Goal: Task Accomplishment & Management: Use online tool/utility

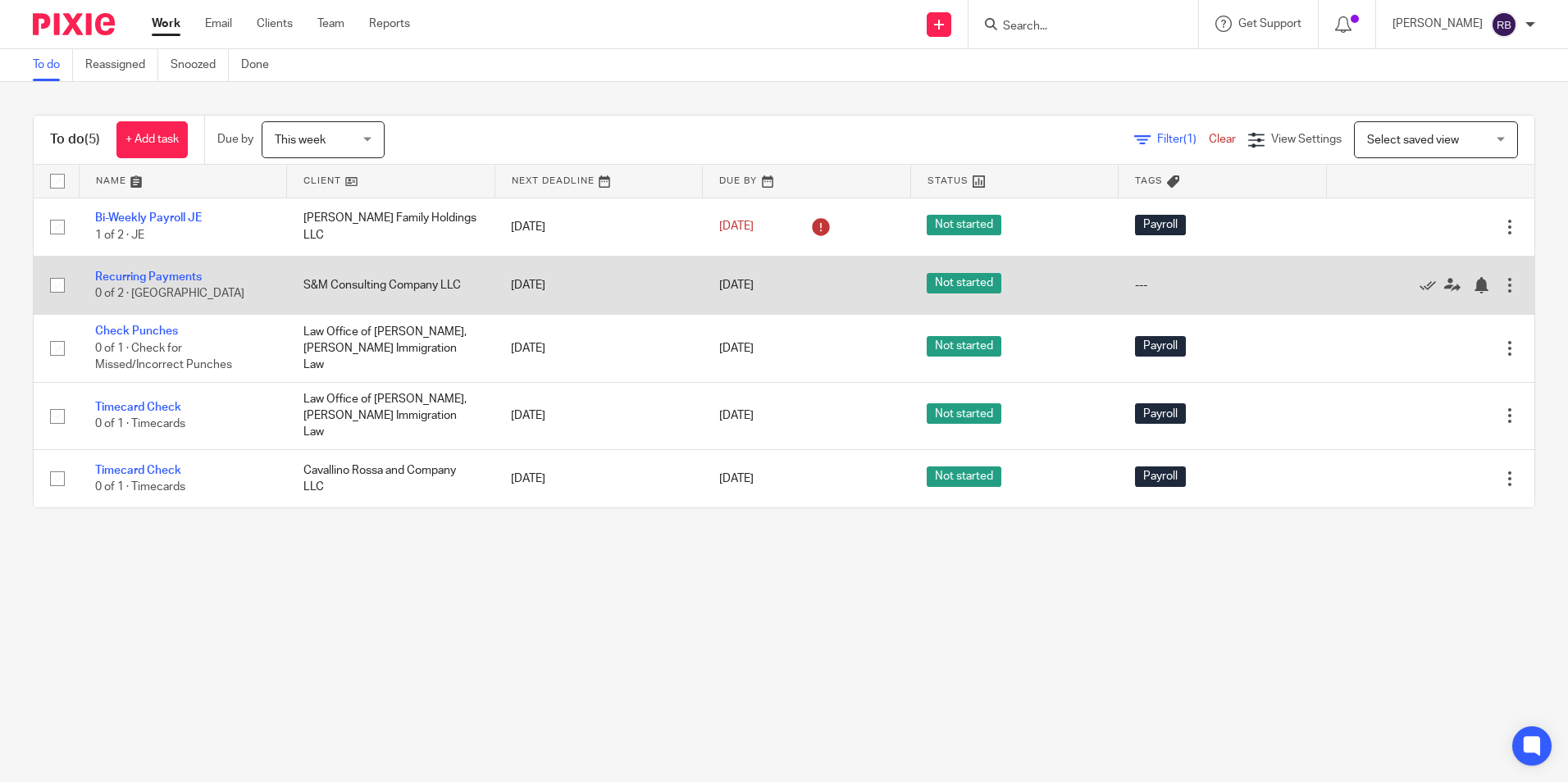
click at [388, 283] on td "S&M Consulting Company LLC" at bounding box center [391, 285] width 209 height 59
click at [142, 273] on link "Recurring Payments" at bounding box center [148, 277] width 107 height 11
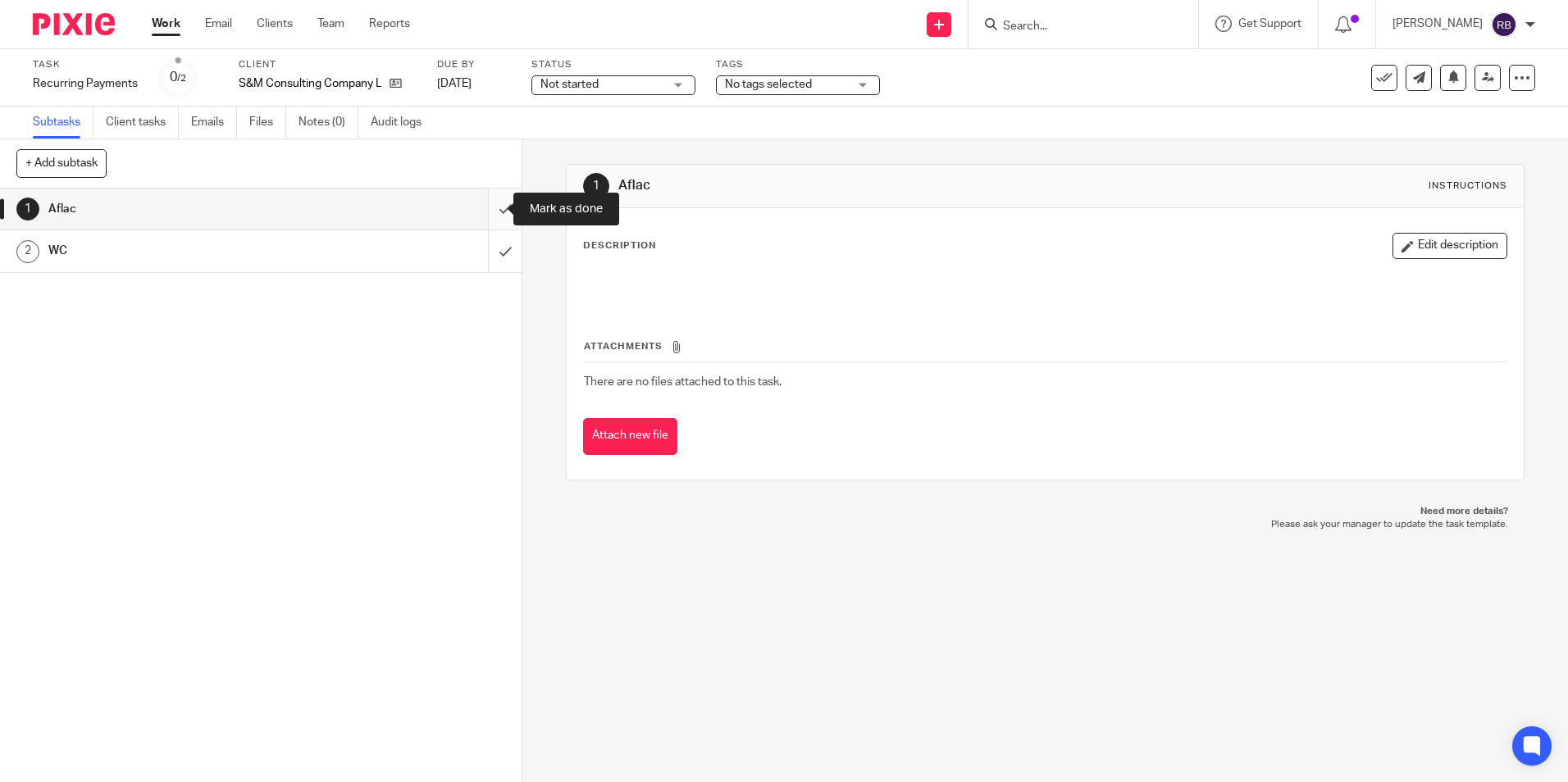
click at [486, 209] on input "submit" at bounding box center [261, 209] width 521 height 41
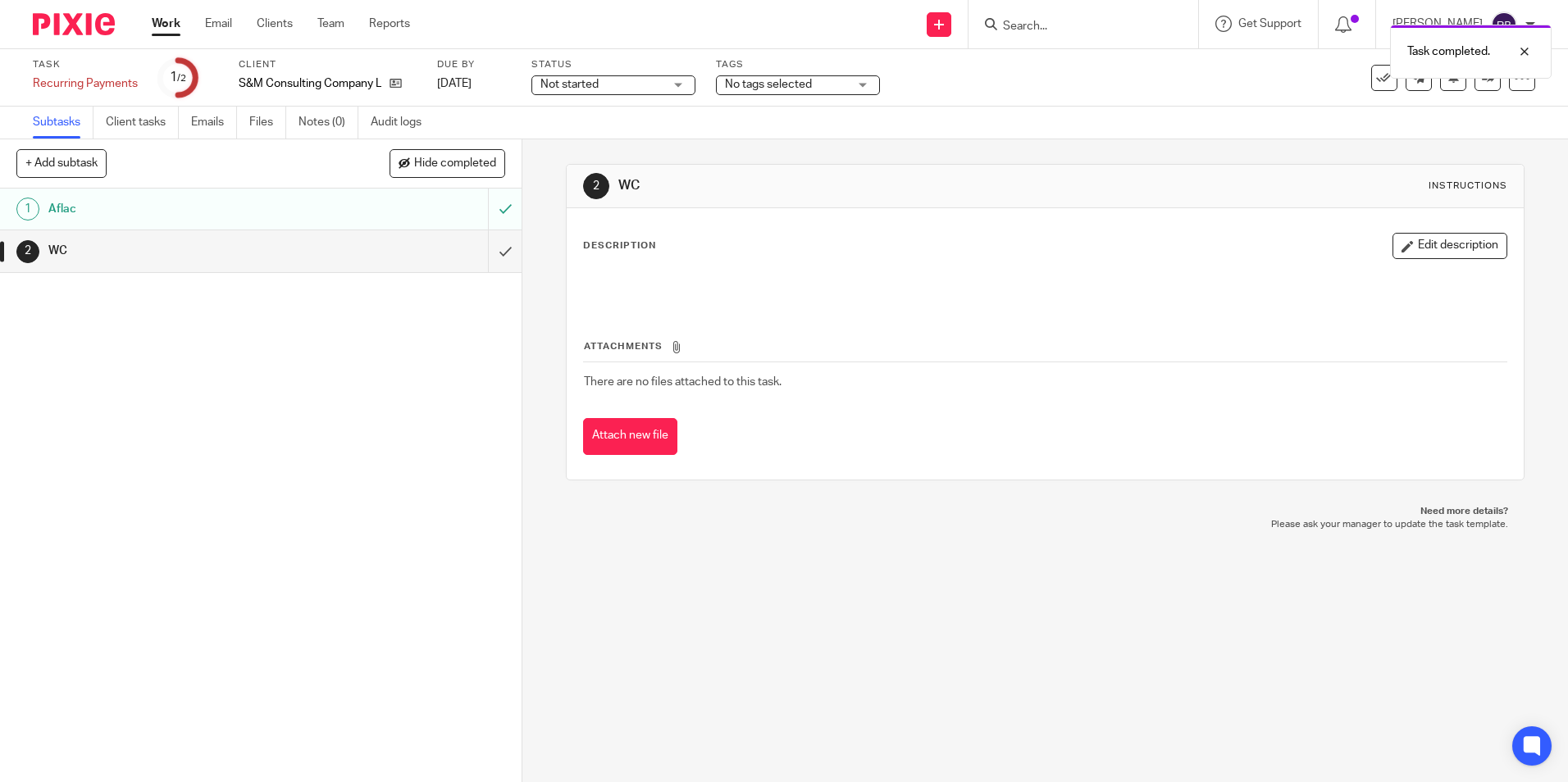
click at [165, 22] on link "Work" at bounding box center [166, 23] width 28 height 16
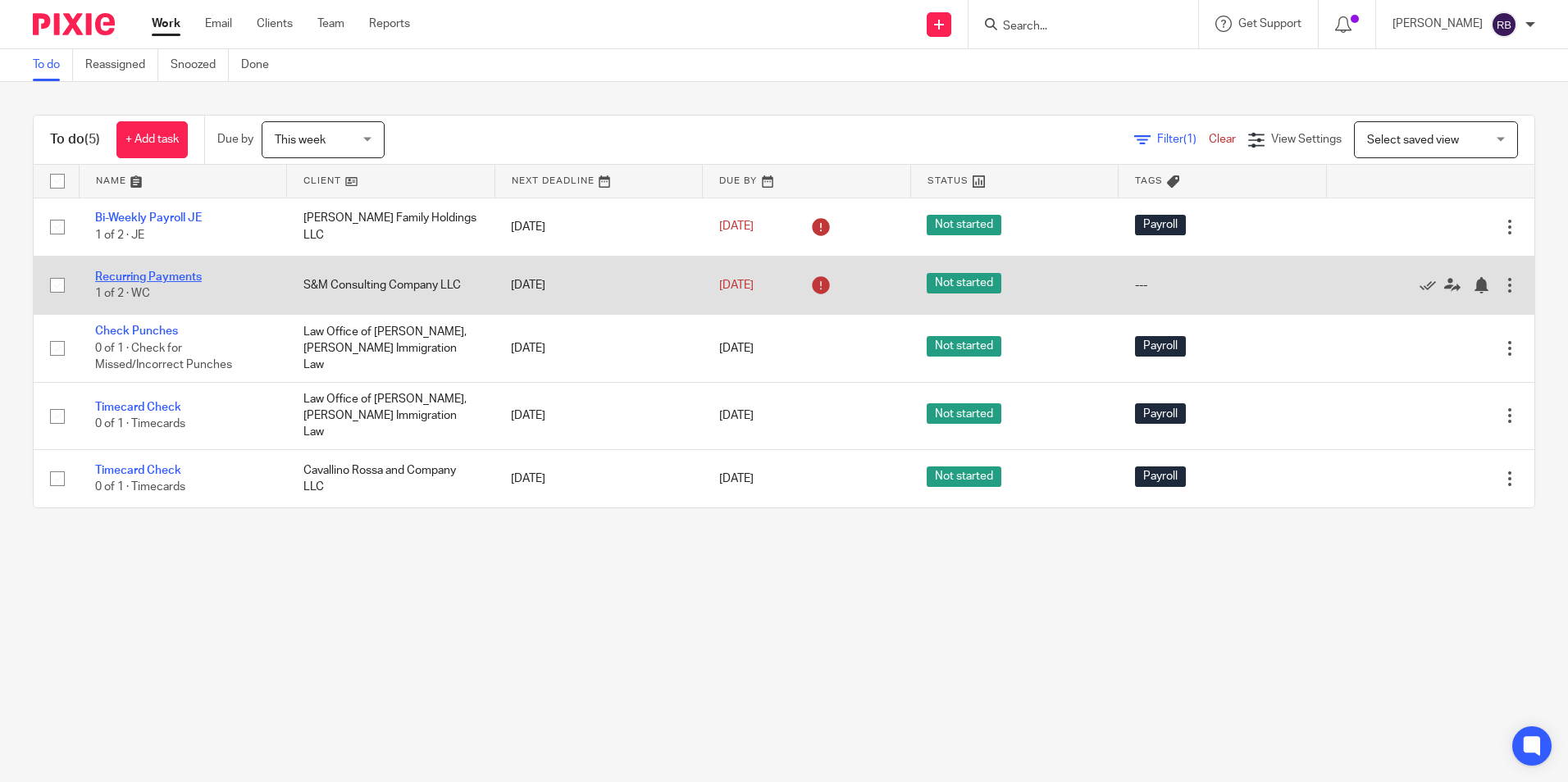
click at [136, 274] on link "Recurring Payments" at bounding box center [148, 277] width 107 height 11
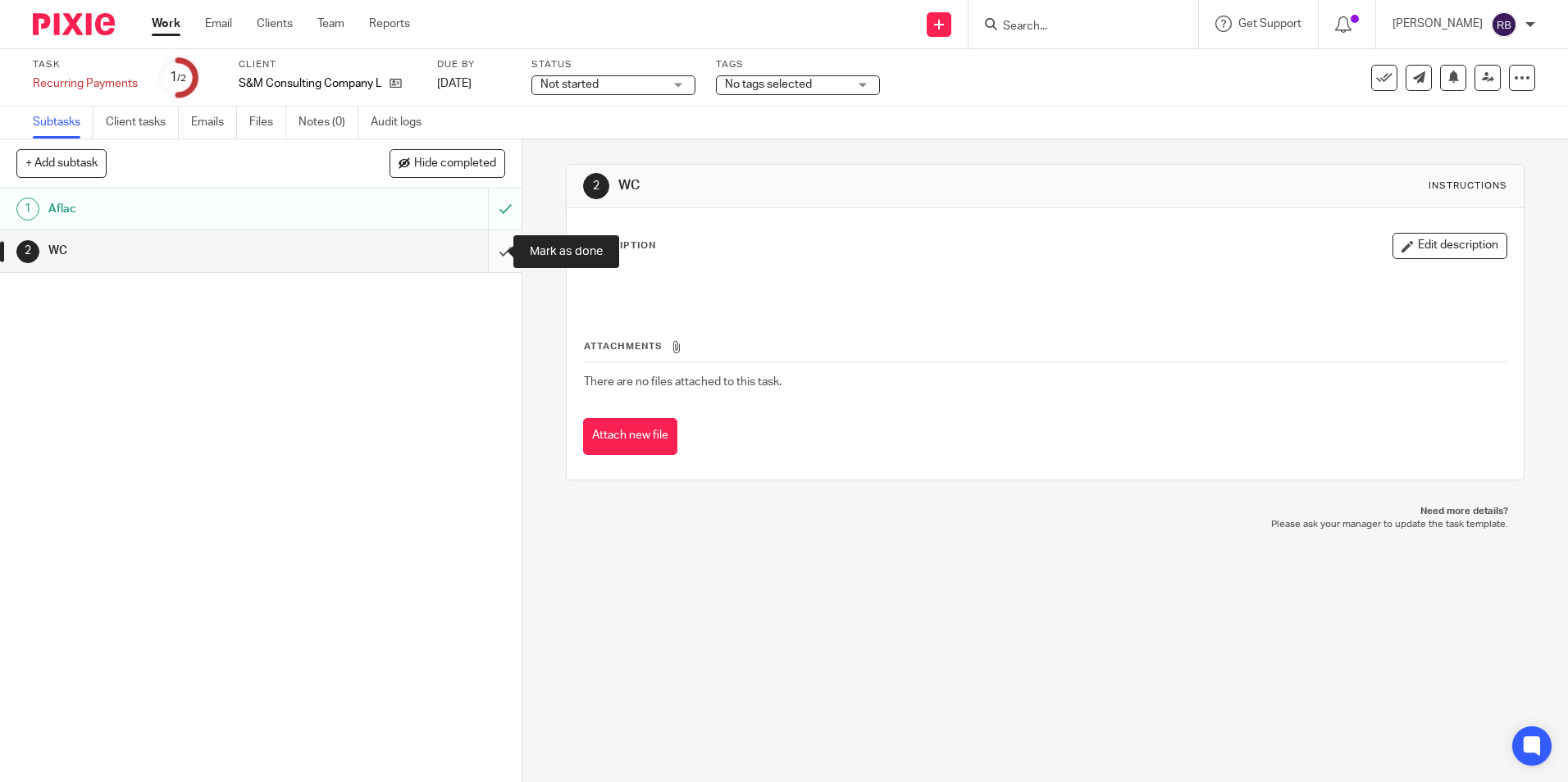
click at [486, 250] on input "submit" at bounding box center [261, 250] width 521 height 41
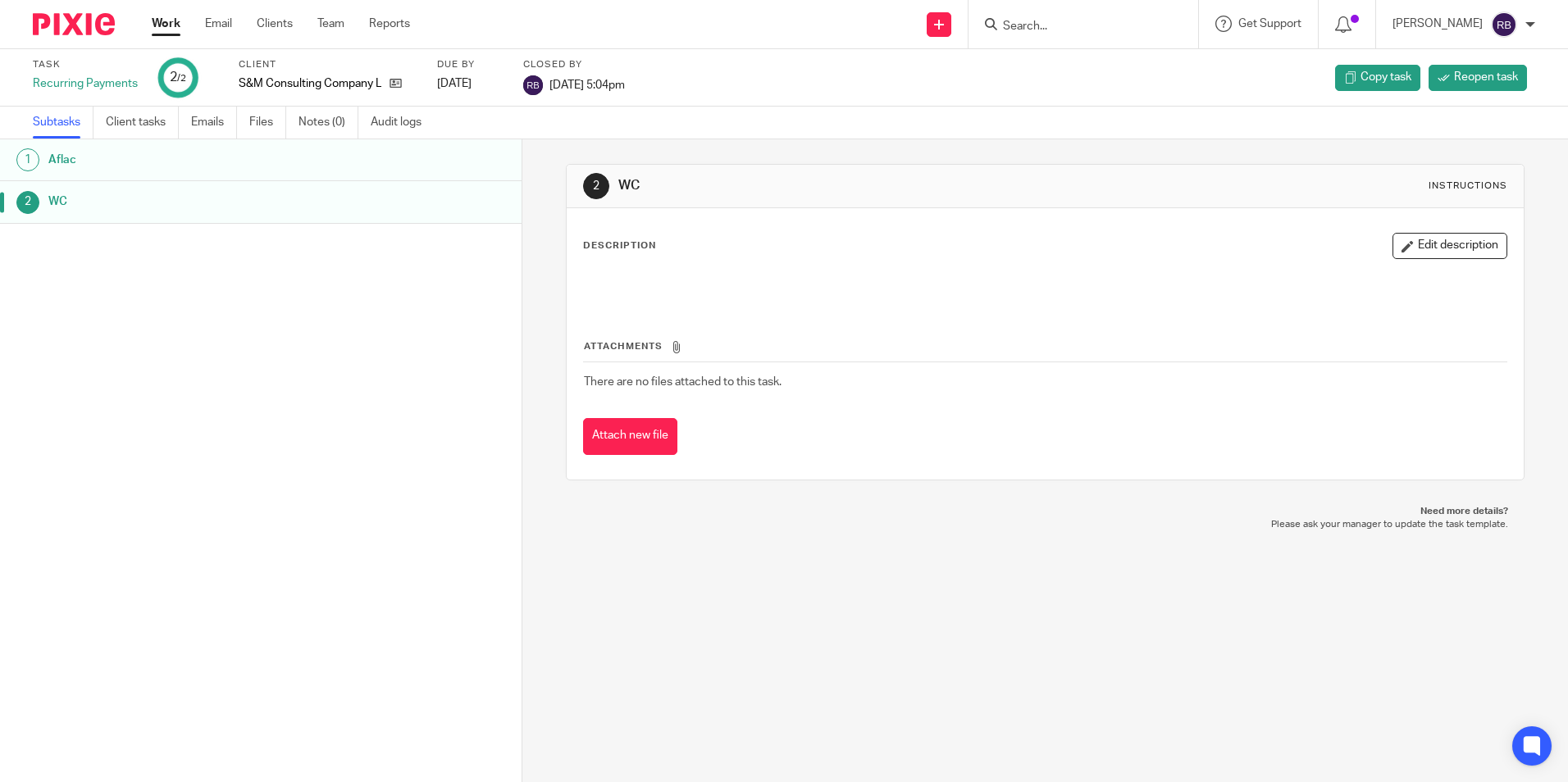
click at [171, 19] on link "Work" at bounding box center [166, 23] width 28 height 16
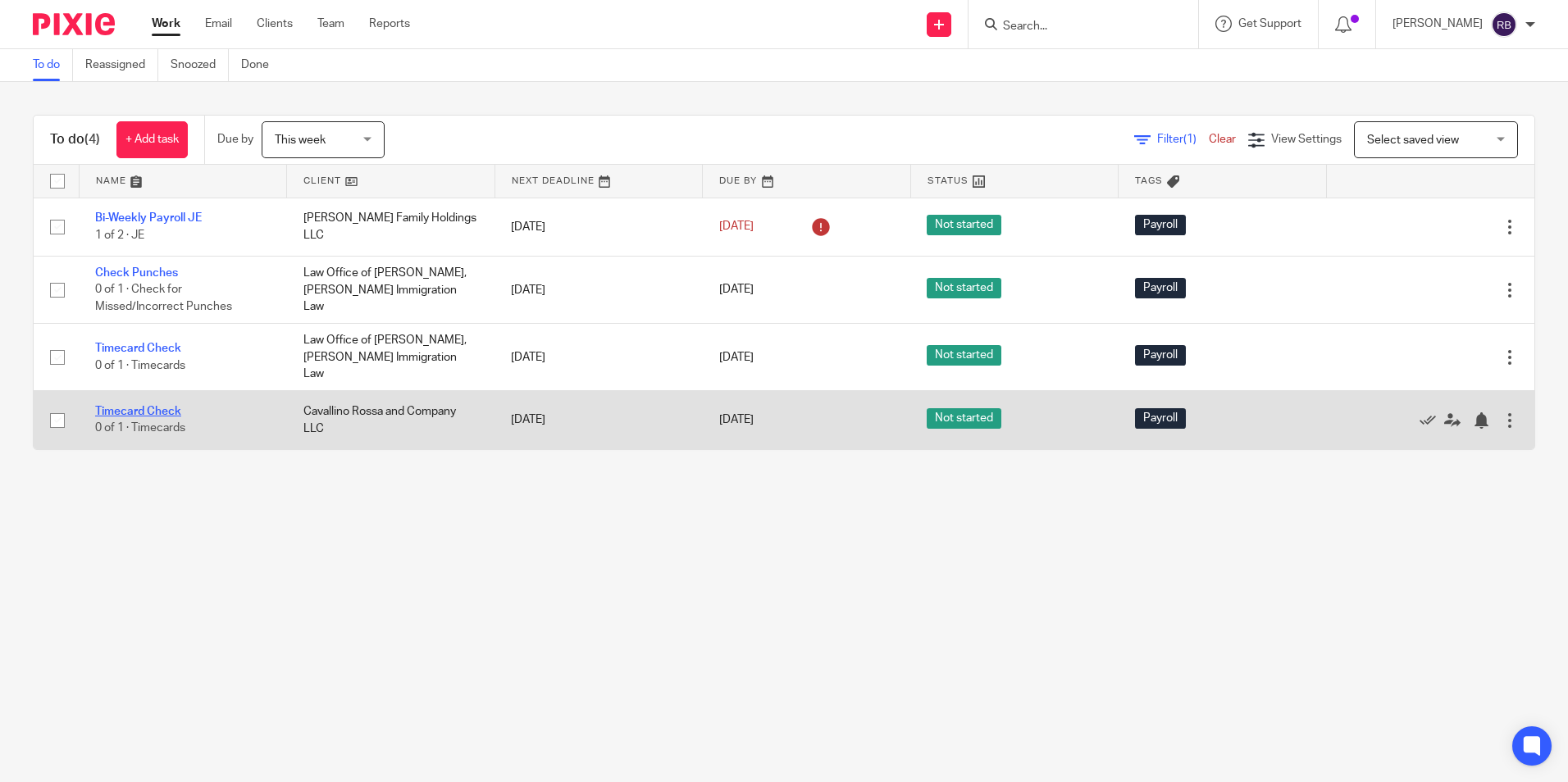
click at [151, 406] on link "Timecard Check" at bounding box center [138, 412] width 86 height 11
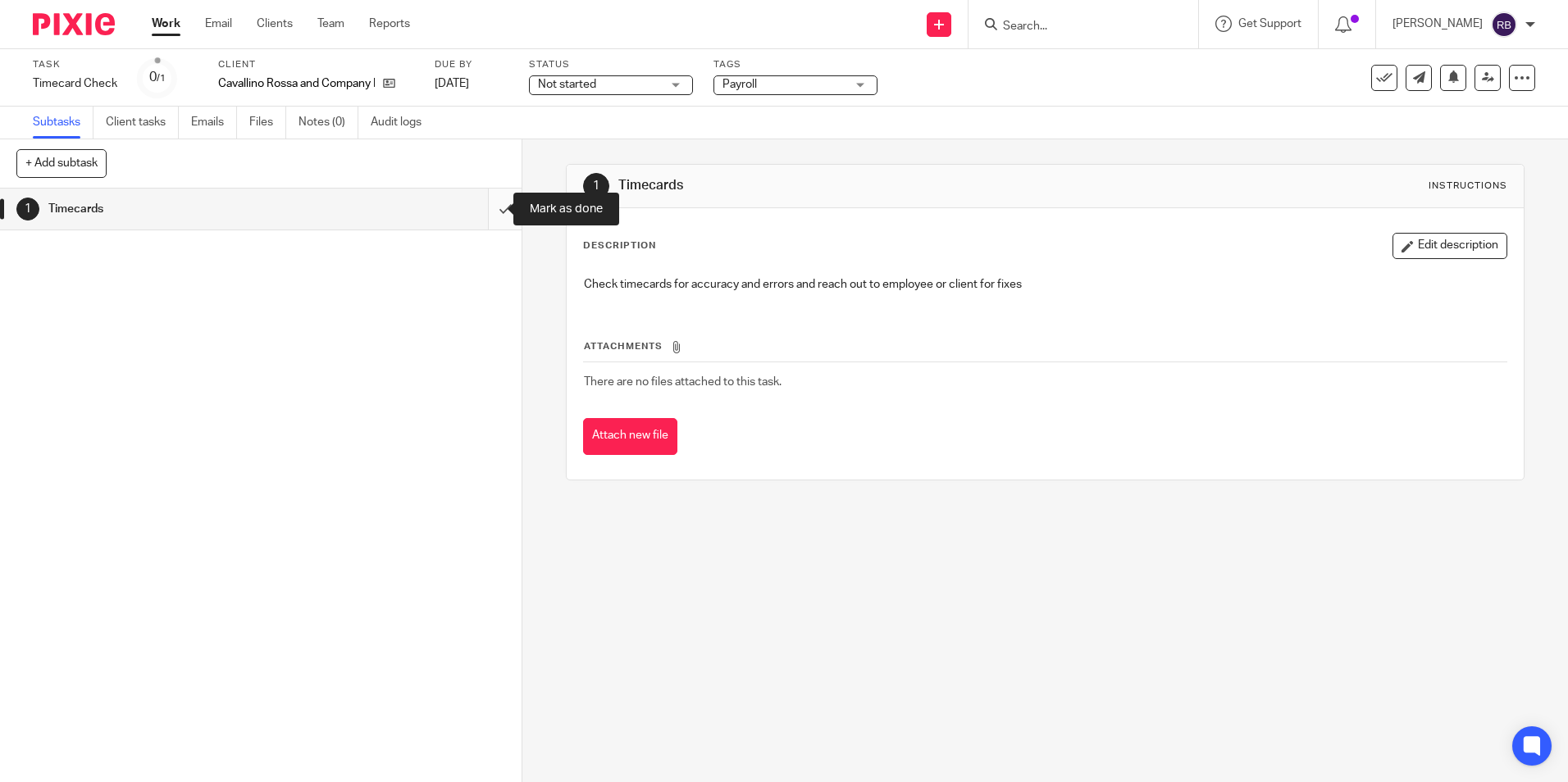
click at [489, 210] on input "submit" at bounding box center [261, 209] width 521 height 41
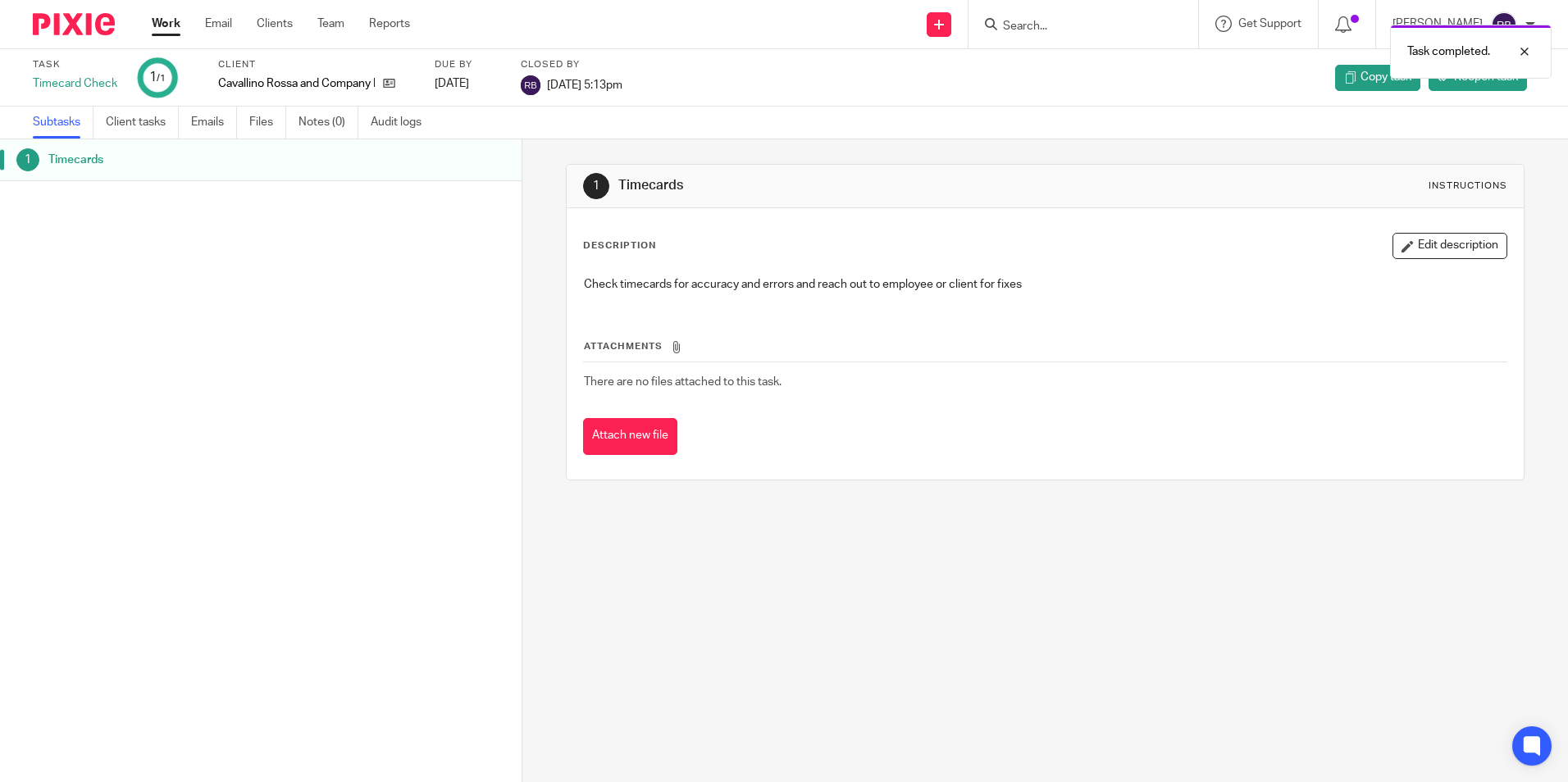
click at [162, 22] on link "Work" at bounding box center [166, 23] width 28 height 16
